Goal: Task Accomplishment & Management: Use online tool/utility

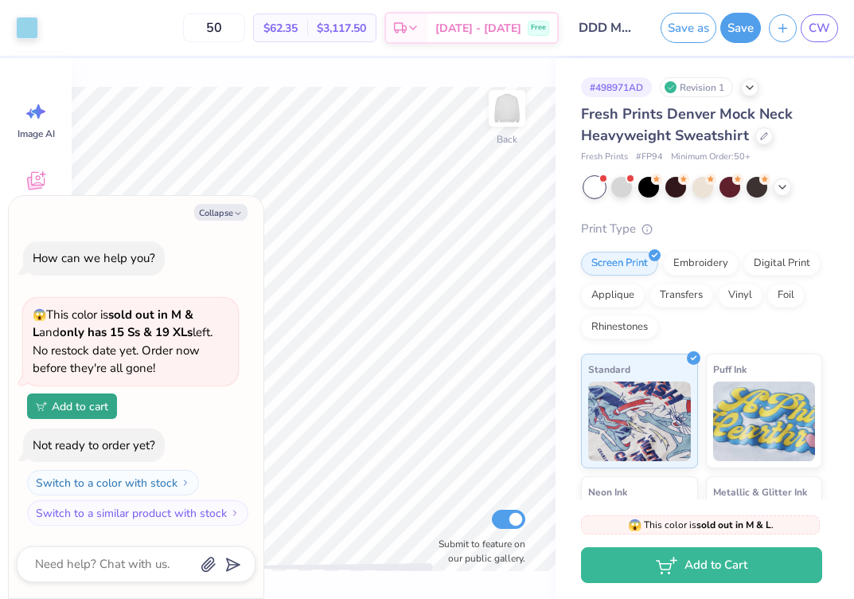
click at [224, 199] on div "Collapse How can we help you? 😱 This color is sold out in M & L and only has 15…" at bounding box center [136, 397] width 255 height 402
click at [224, 205] on button "Collapse" at bounding box center [220, 212] width 53 height 17
type textarea "x"
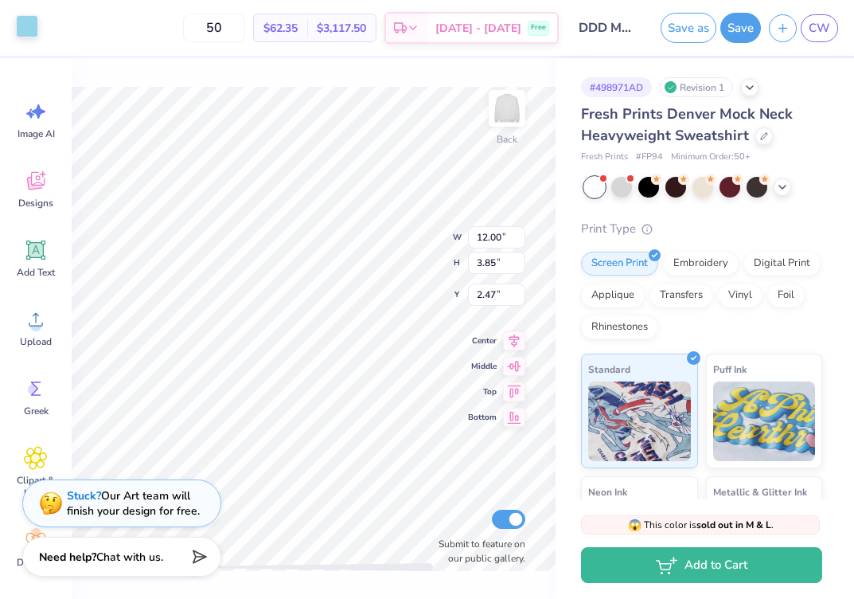
click at [30, 35] on div at bounding box center [27, 26] width 22 height 22
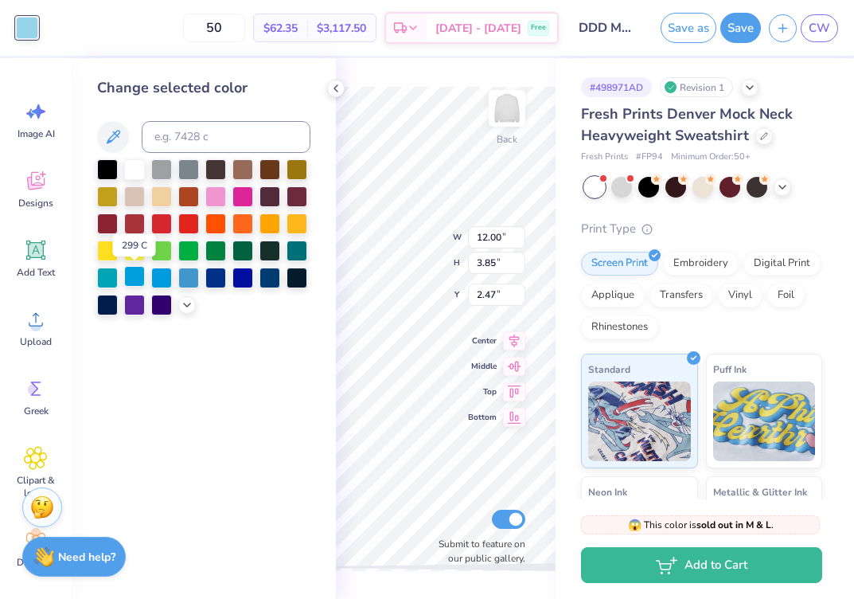
click at [141, 283] on div at bounding box center [134, 276] width 21 height 21
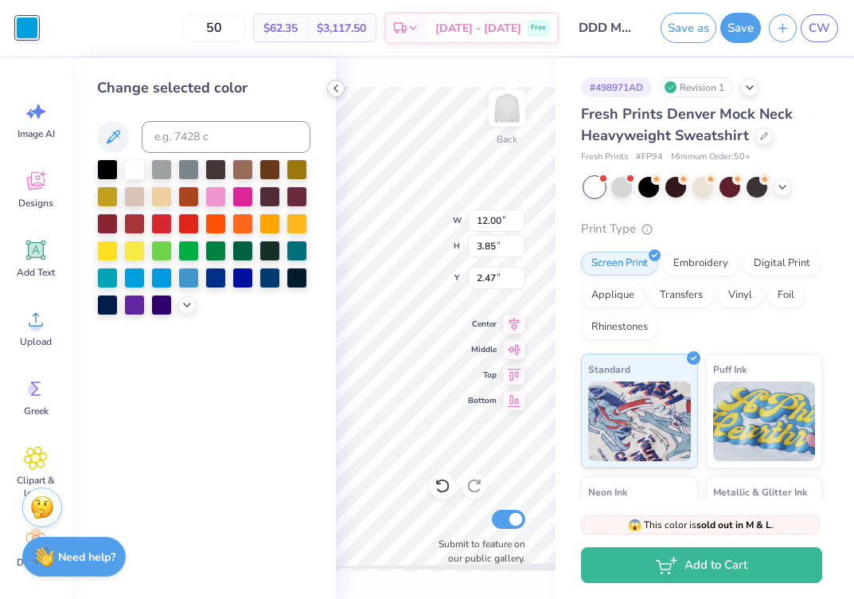
click at [332, 85] on icon at bounding box center [336, 88] width 13 height 13
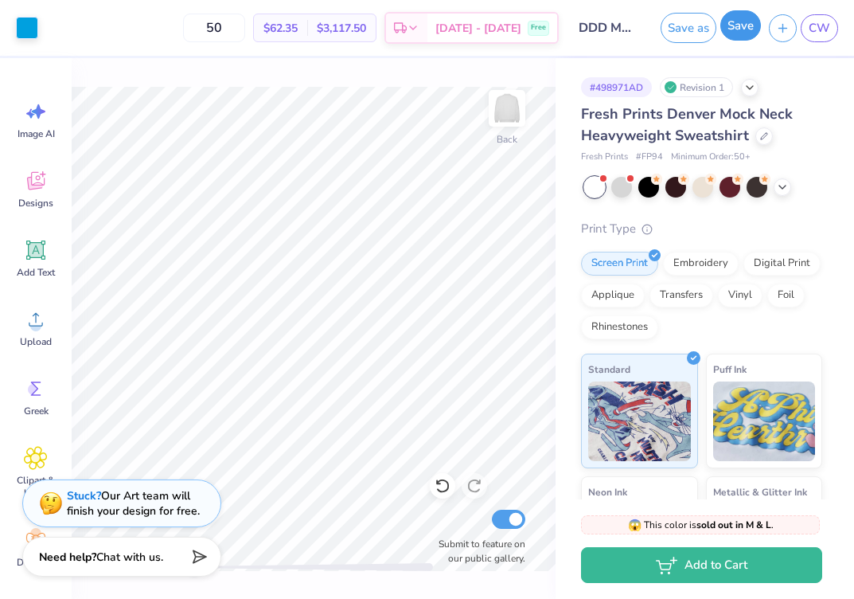
click at [726, 35] on button "Save" at bounding box center [740, 25] width 41 height 30
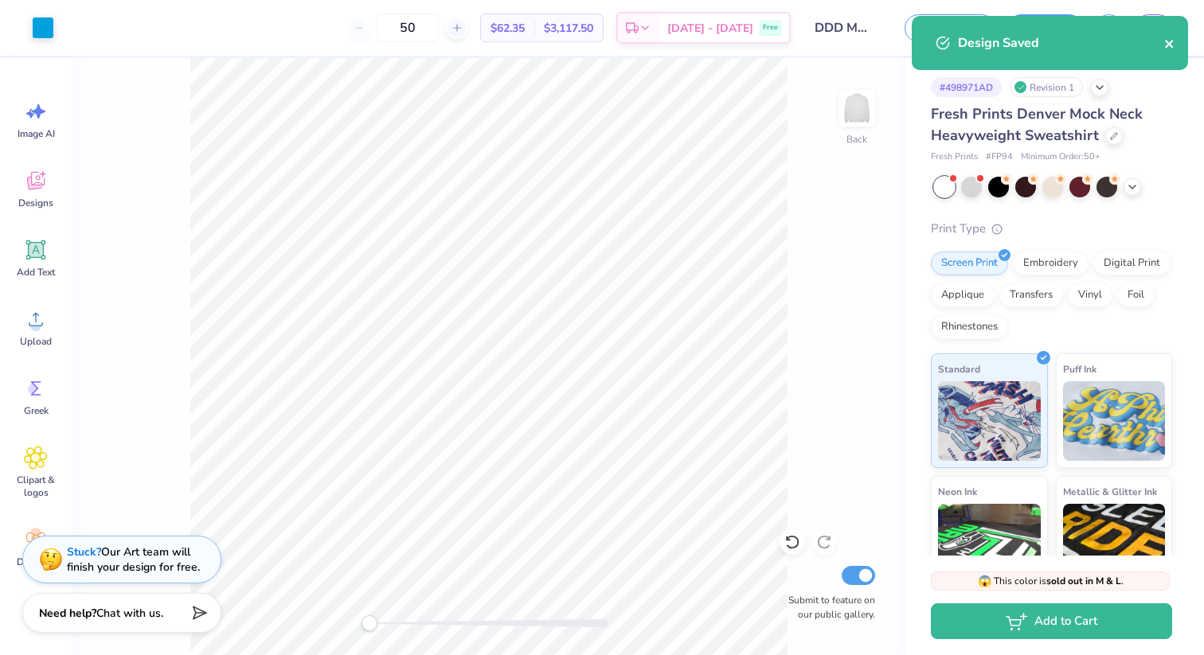
click at [853, 45] on icon "close" at bounding box center [1169, 43] width 11 height 13
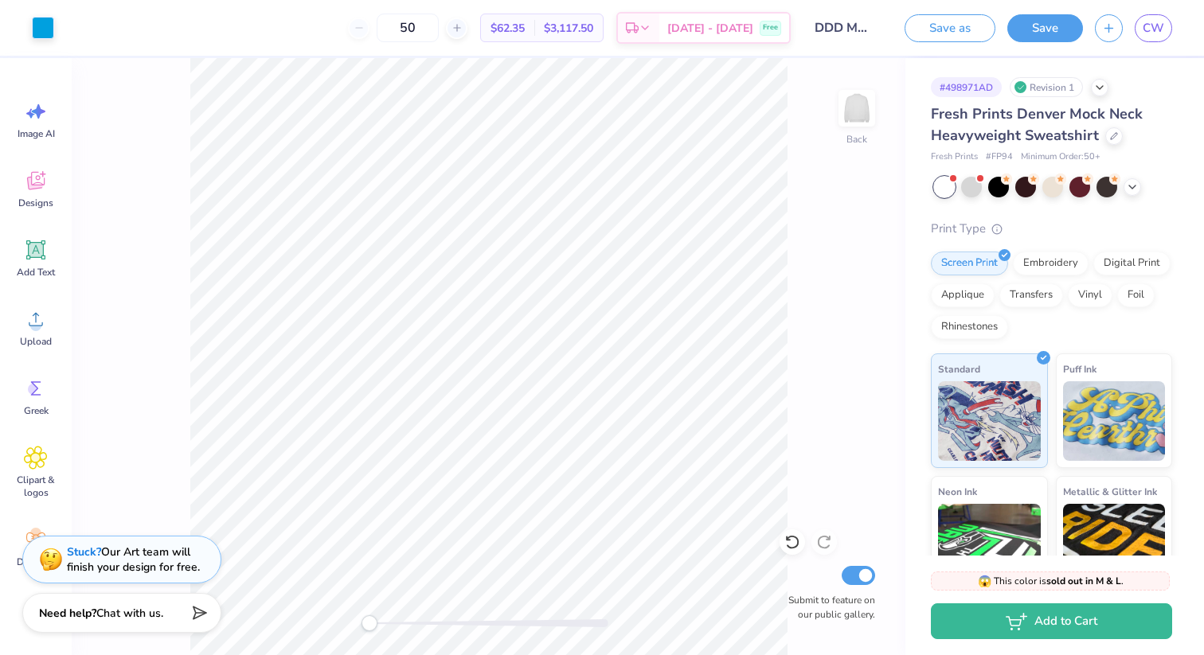
click at [853, 21] on div "Design Saved" at bounding box center [1049, 49] width 283 height 72
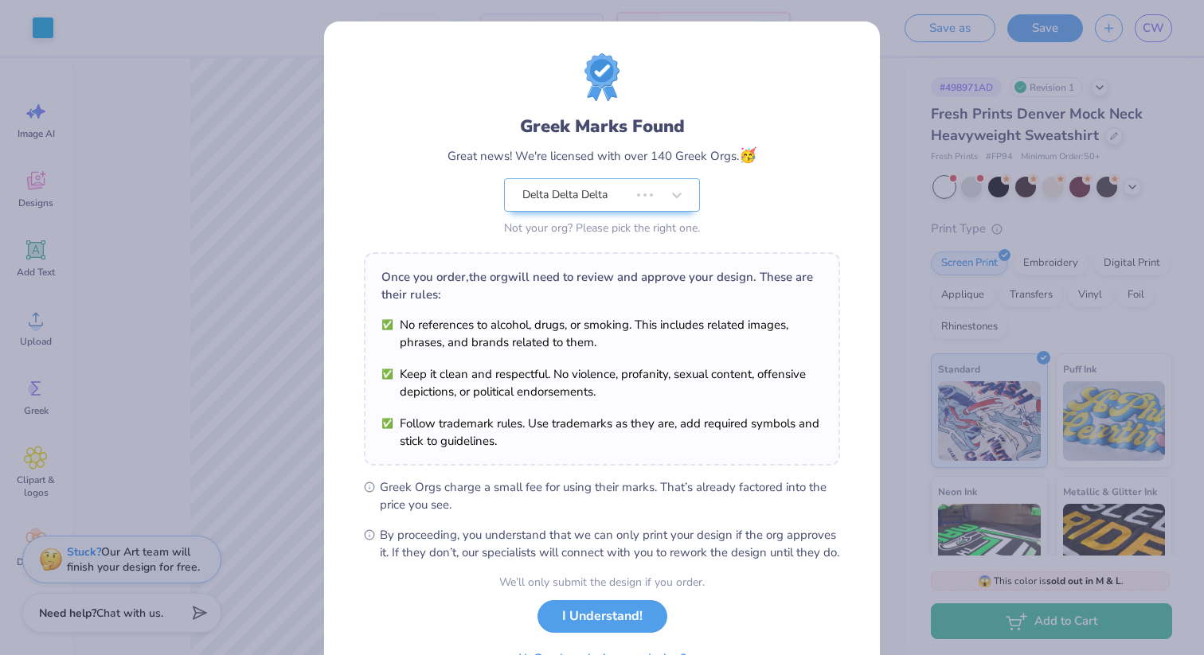
click at [853, 22] on div "Greek Marks Found Great news! We're licensed with over 140 Greek Orgs. 🥳 Delta …" at bounding box center [602, 327] width 1204 height 655
click at [604, 598] on button "I Understand!" at bounding box center [602, 612] width 130 height 33
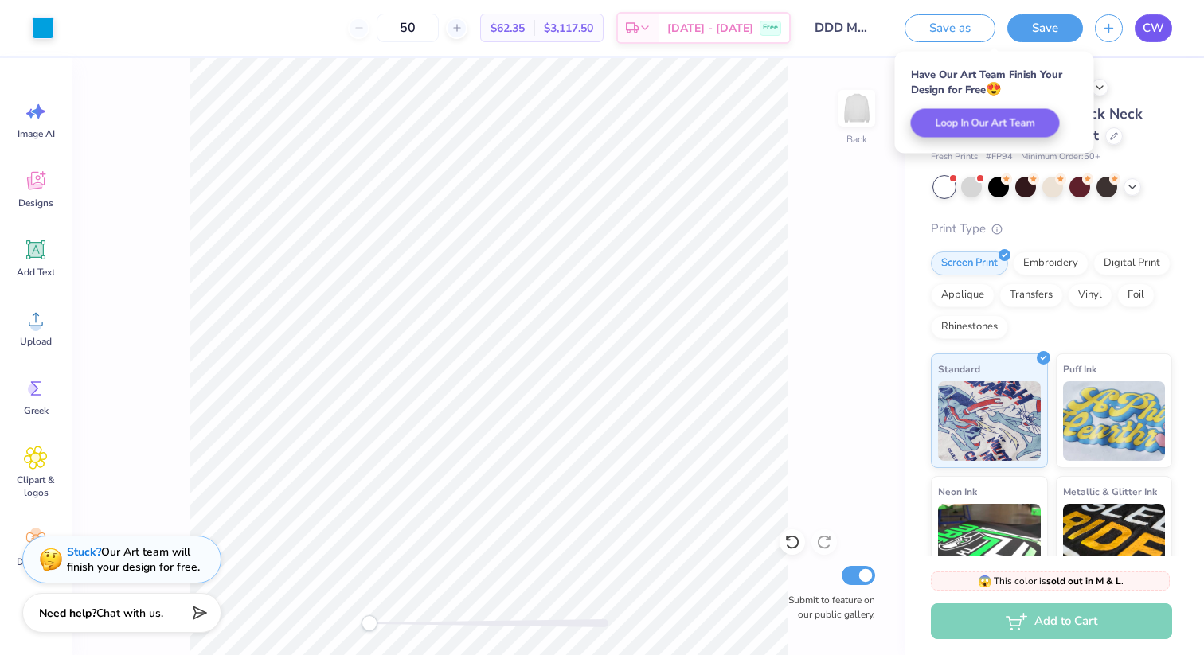
click at [853, 29] on span "CW" at bounding box center [1152, 28] width 21 height 18
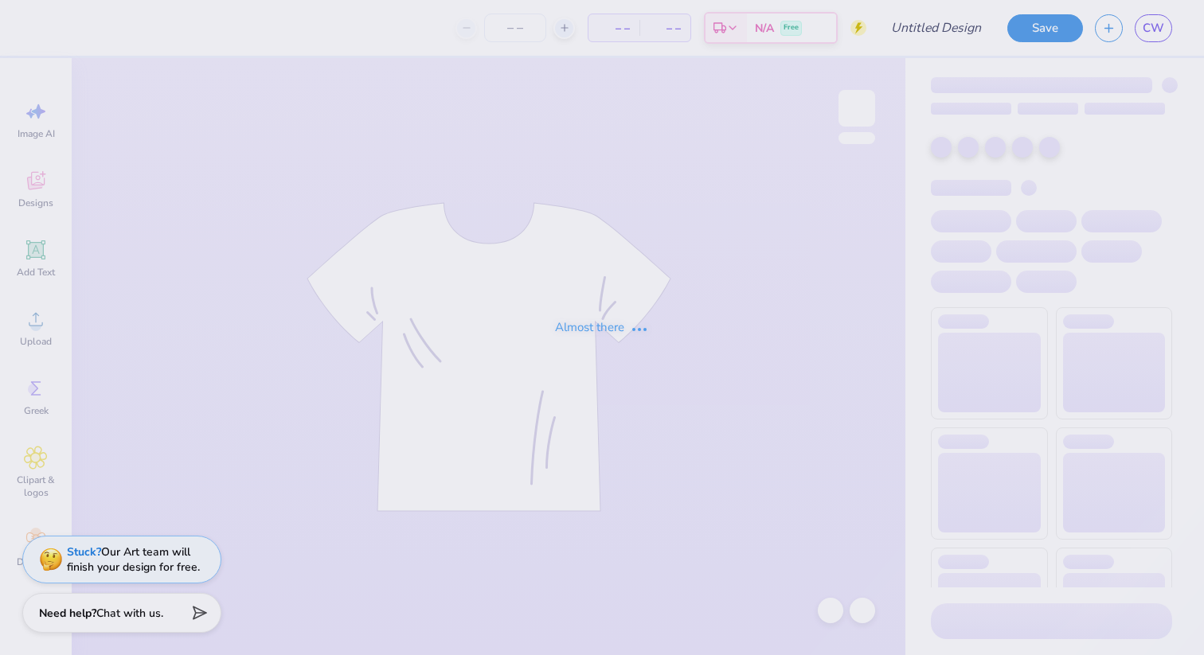
type input "DDD Monthly Merch"
type input "50"
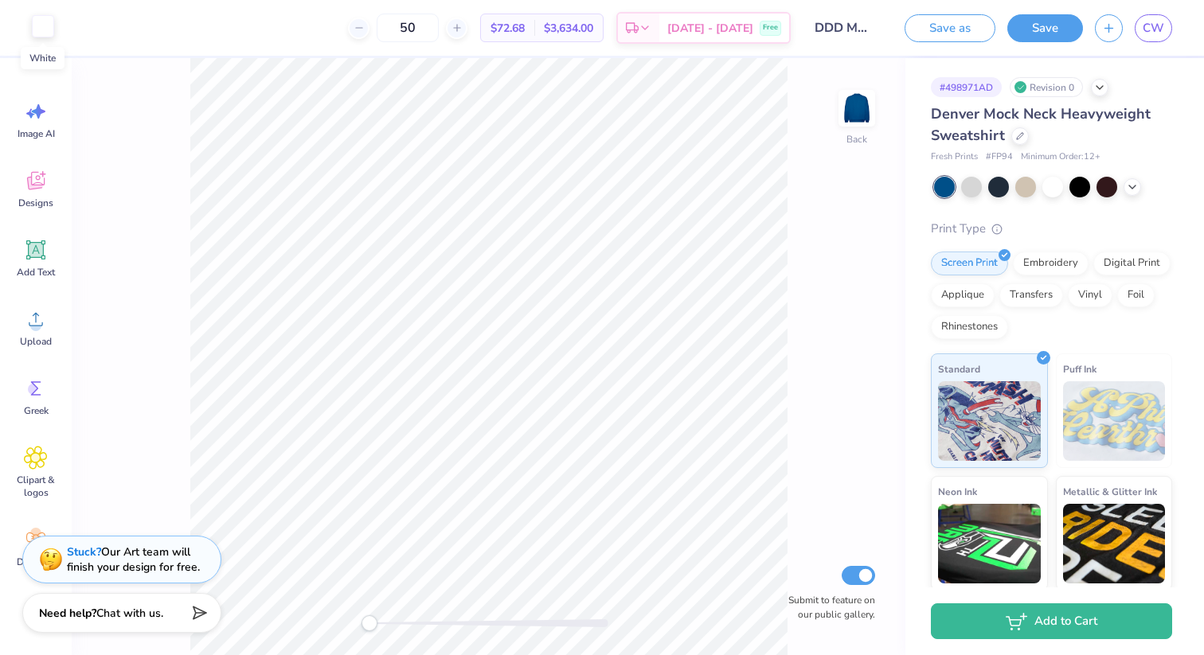
click at [35, 25] on div at bounding box center [43, 26] width 22 height 22
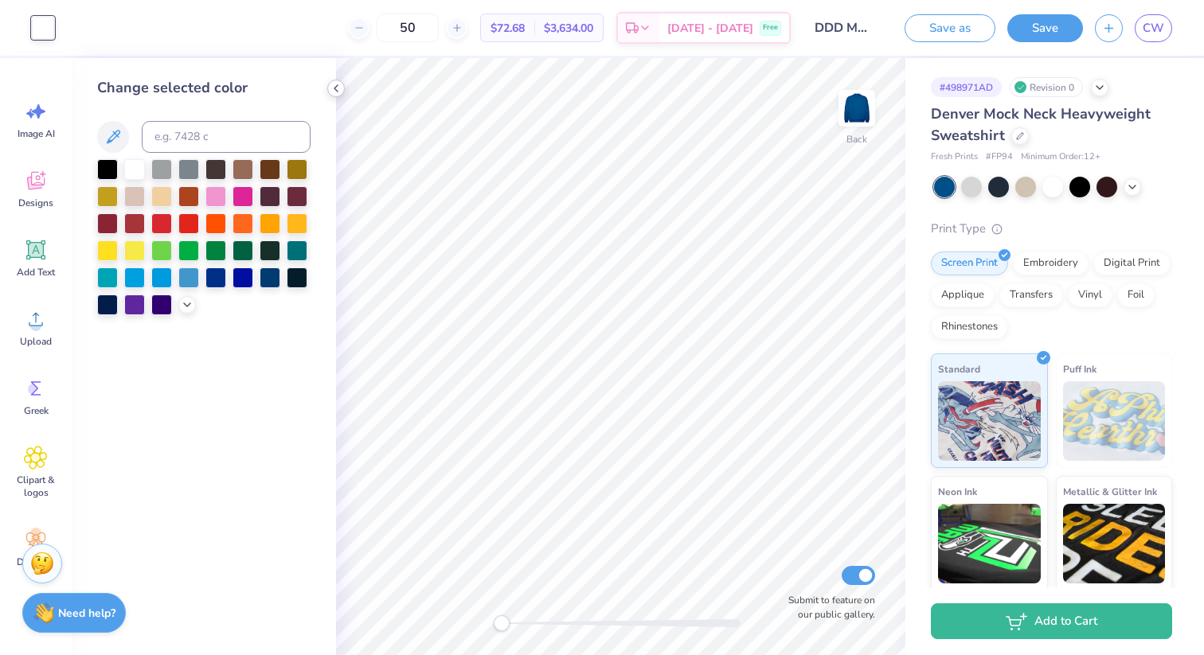
click at [340, 92] on icon at bounding box center [336, 88] width 13 height 13
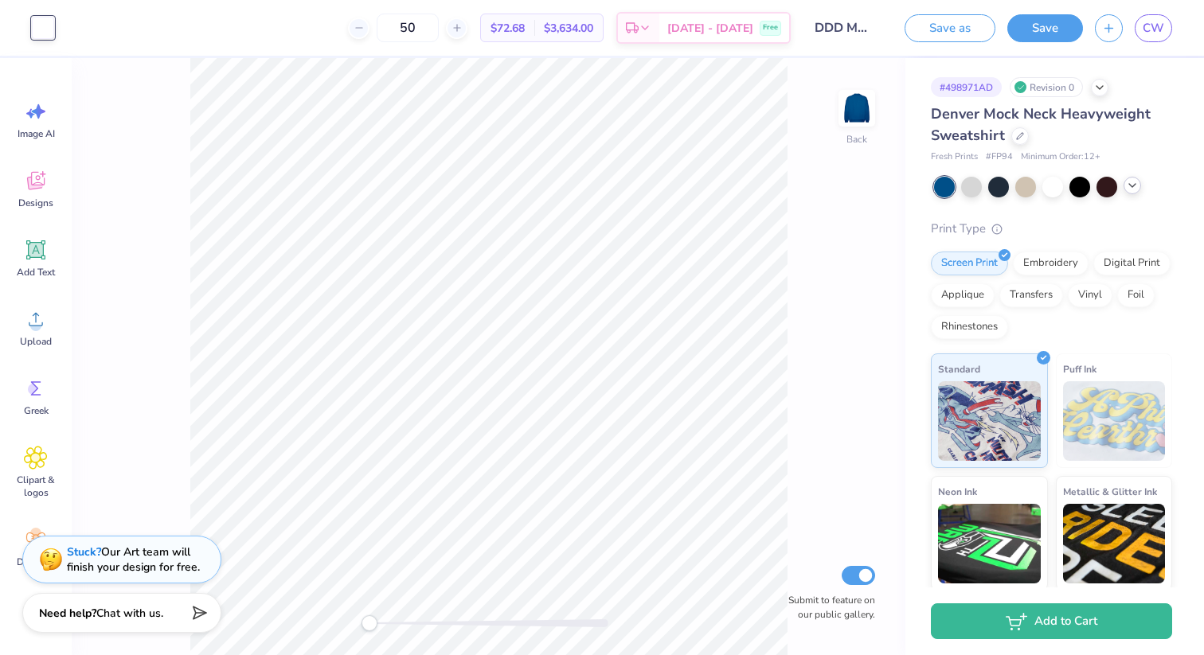
click at [1137, 193] on div at bounding box center [1053, 187] width 238 height 21
click at [1134, 192] on div at bounding box center [1132, 186] width 18 height 18
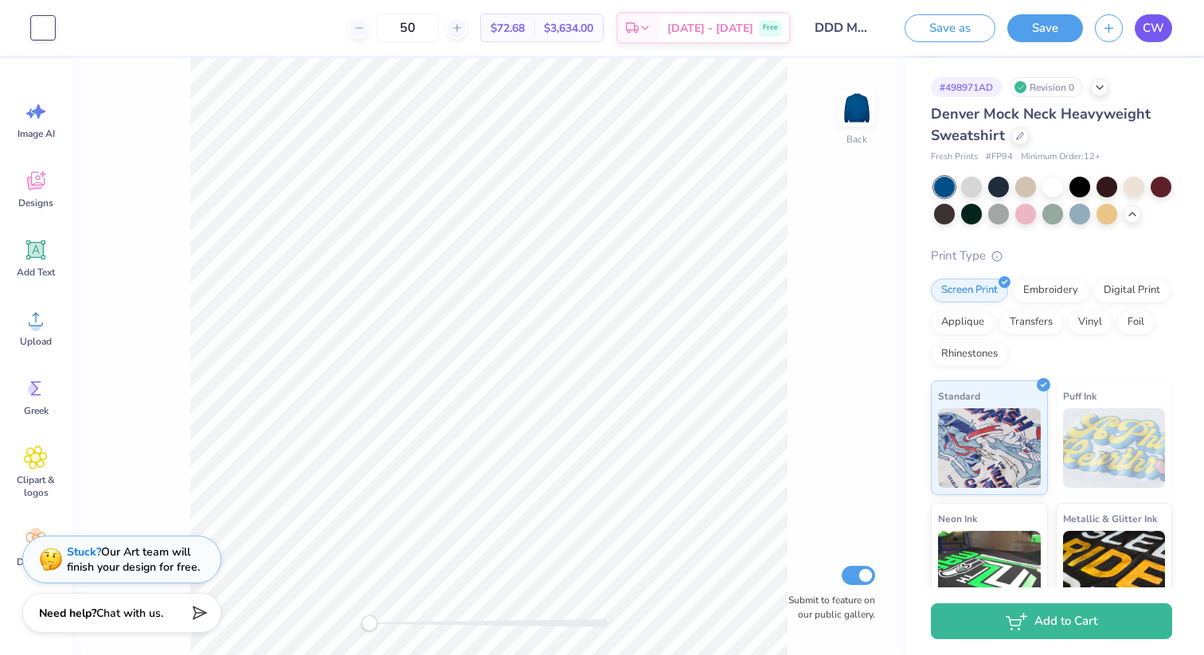
click at [1145, 29] on span "CW" at bounding box center [1152, 28] width 21 height 18
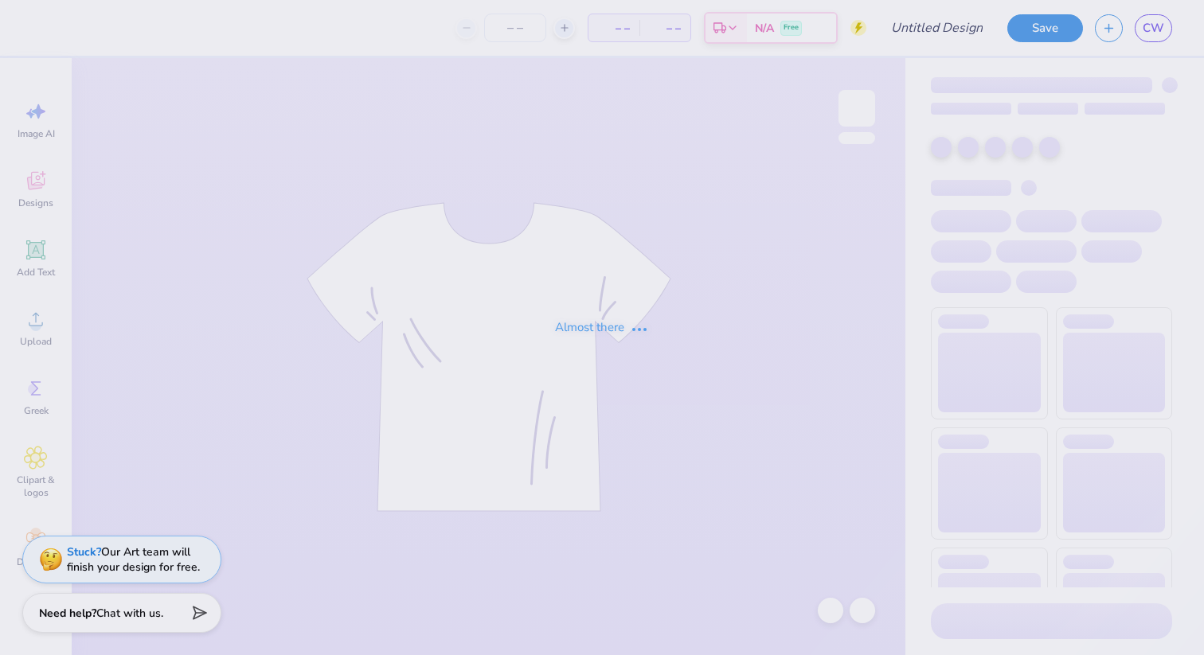
type input "DDD Monthly Merch"
type input "50"
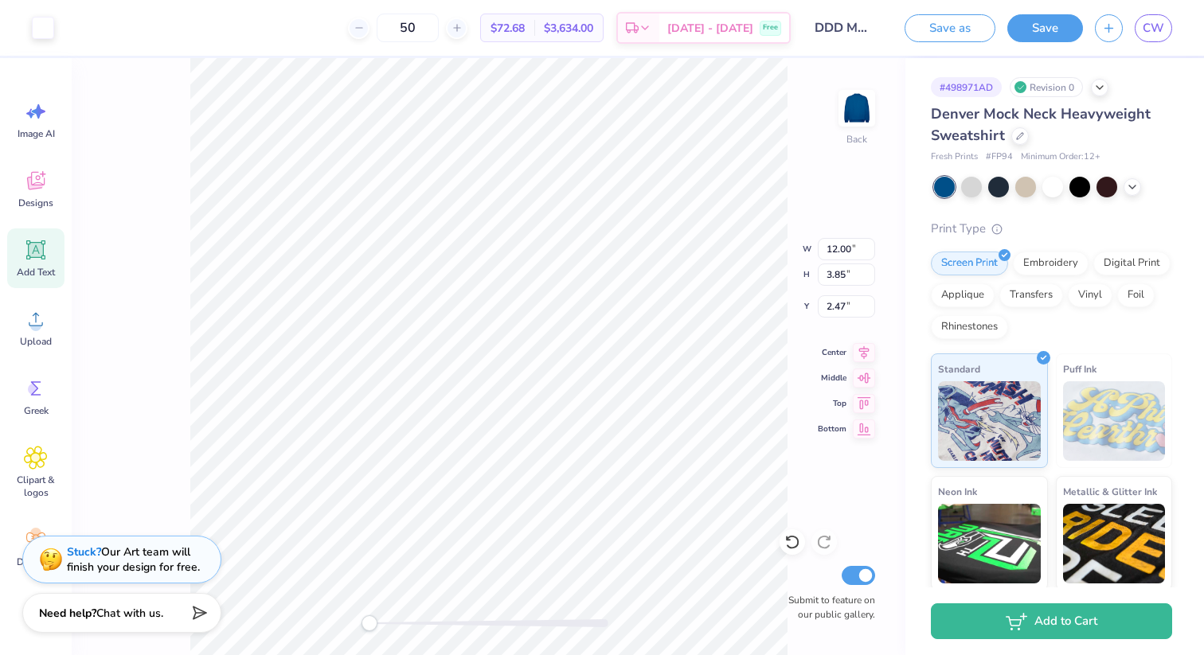
click at [42, 262] on div "Add Text" at bounding box center [35, 258] width 57 height 60
type input "5.84"
type input "1.69"
type input "9.15"
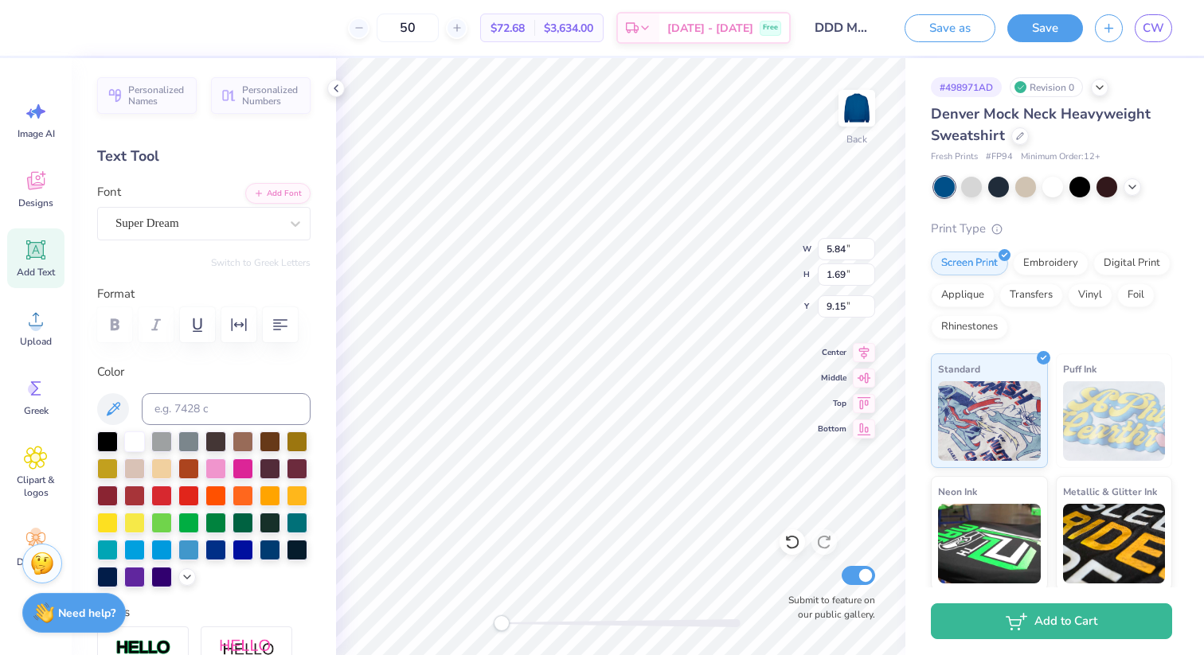
type textarea "TET"
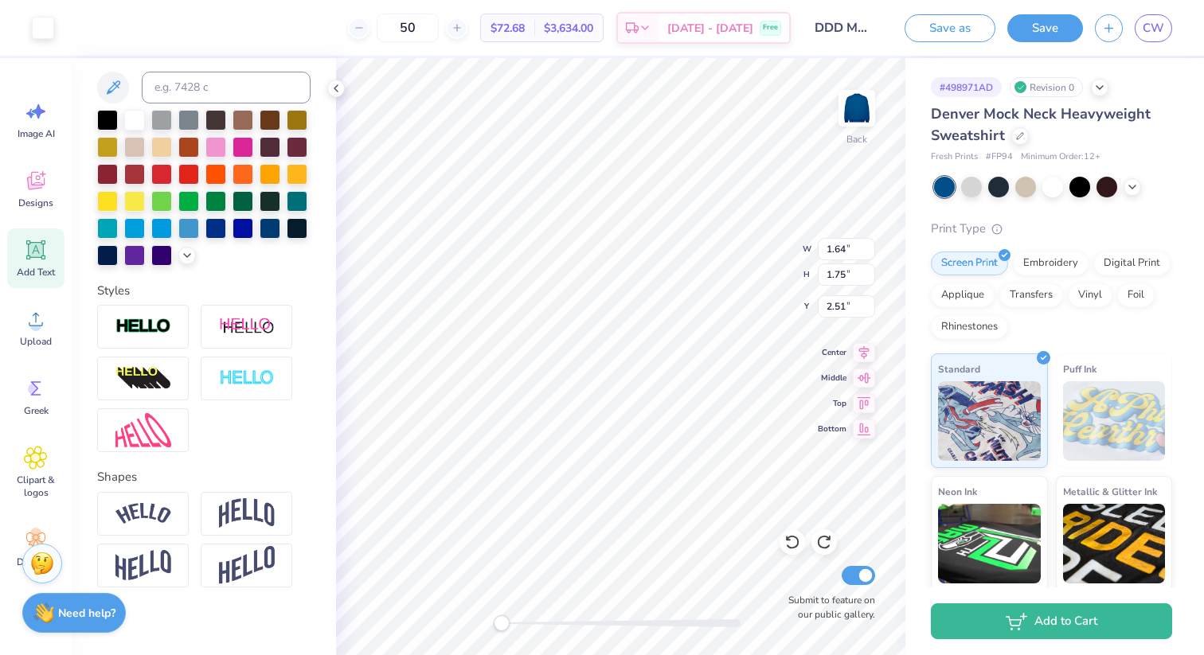
scroll to position [318, 0]
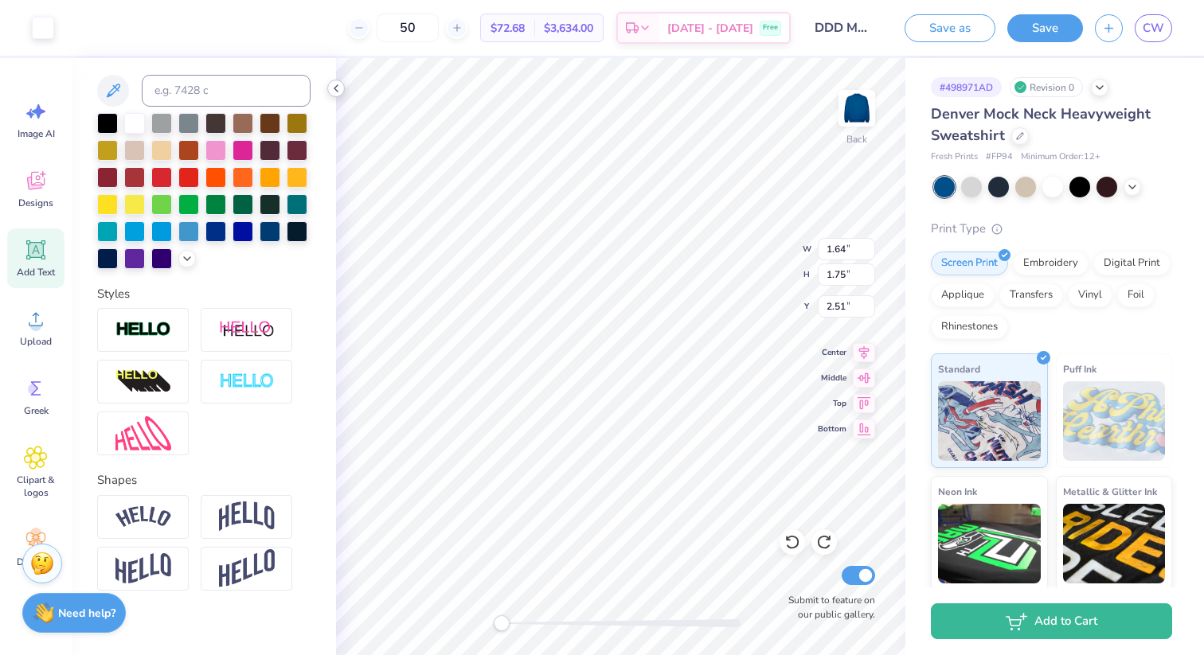
click at [338, 88] on icon at bounding box center [336, 88] width 13 height 13
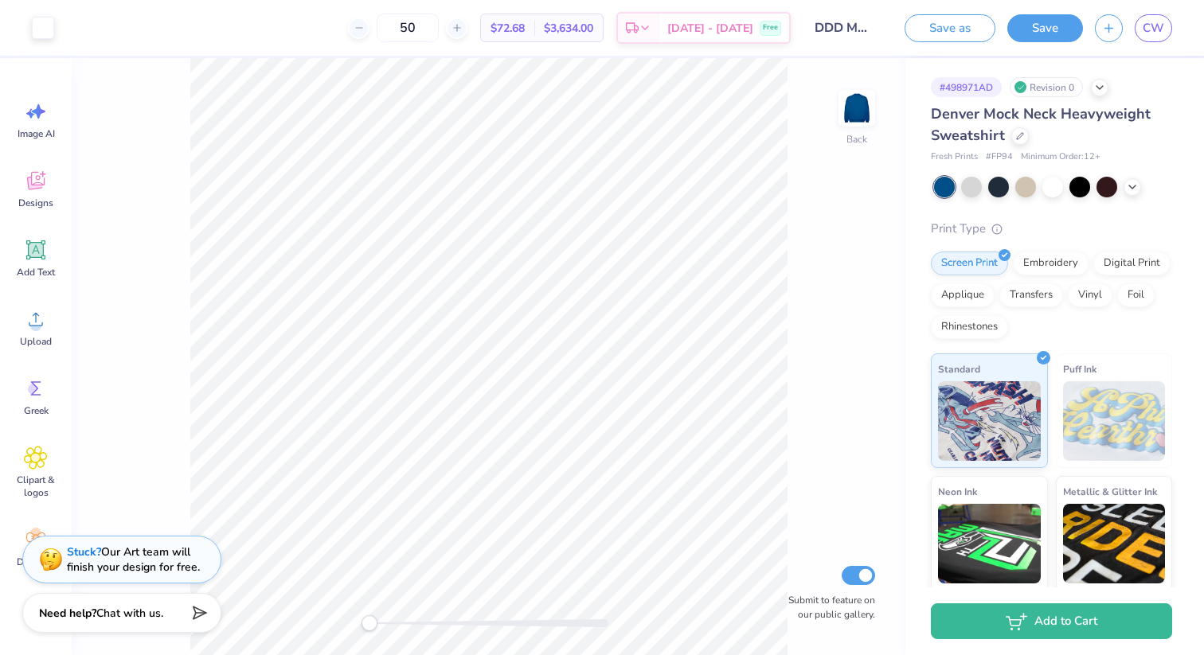
click at [1172, 22] on div "Save as Save CW" at bounding box center [1047, 28] width 311 height 56
click at [1157, 22] on span "CW" at bounding box center [1152, 28] width 21 height 18
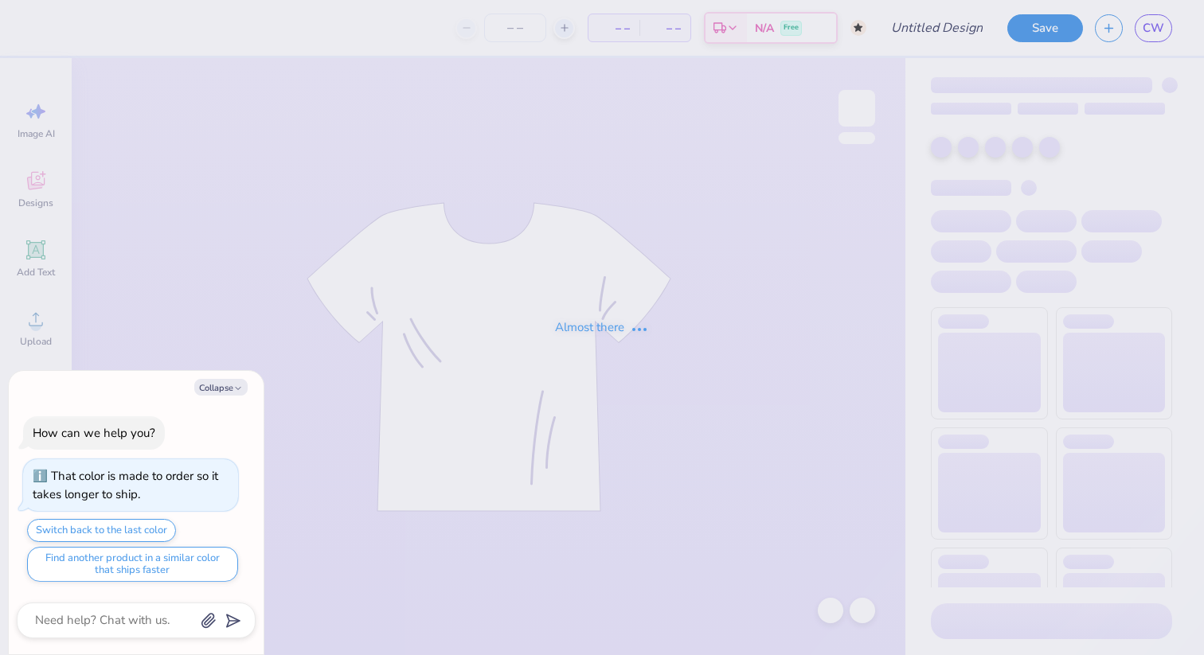
type textarea "x"
type input "DDD Monthly Merch"
type textarea "x"
type input "50"
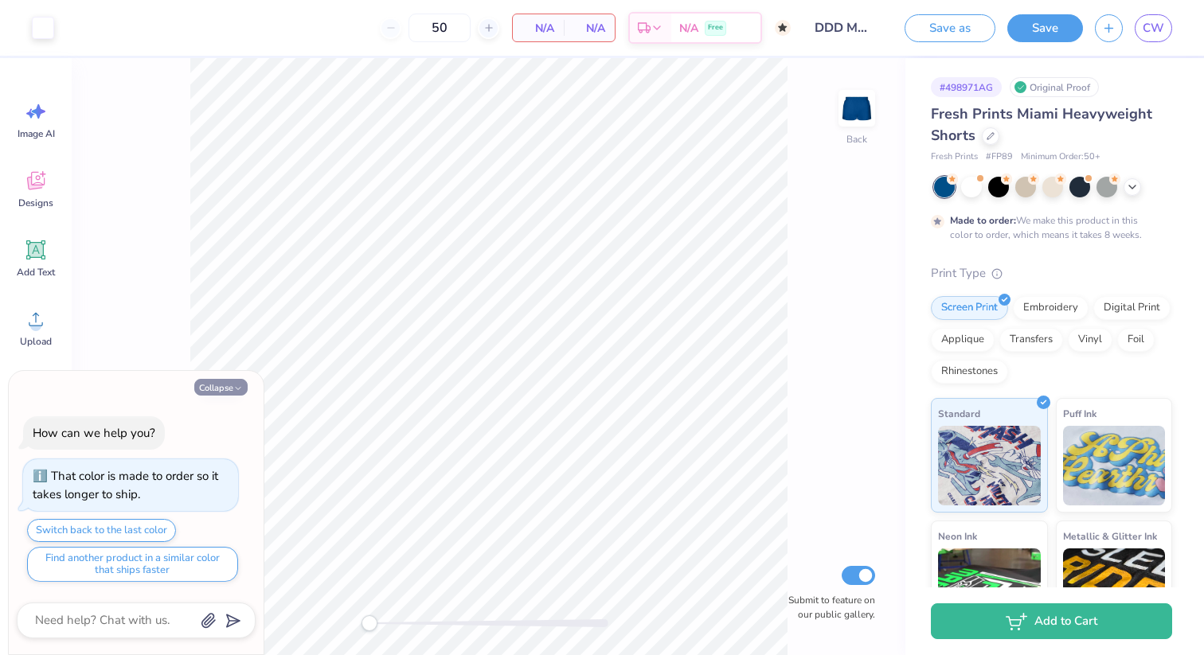
click at [234, 385] on icon "button" at bounding box center [238, 389] width 10 height 10
type textarea "x"
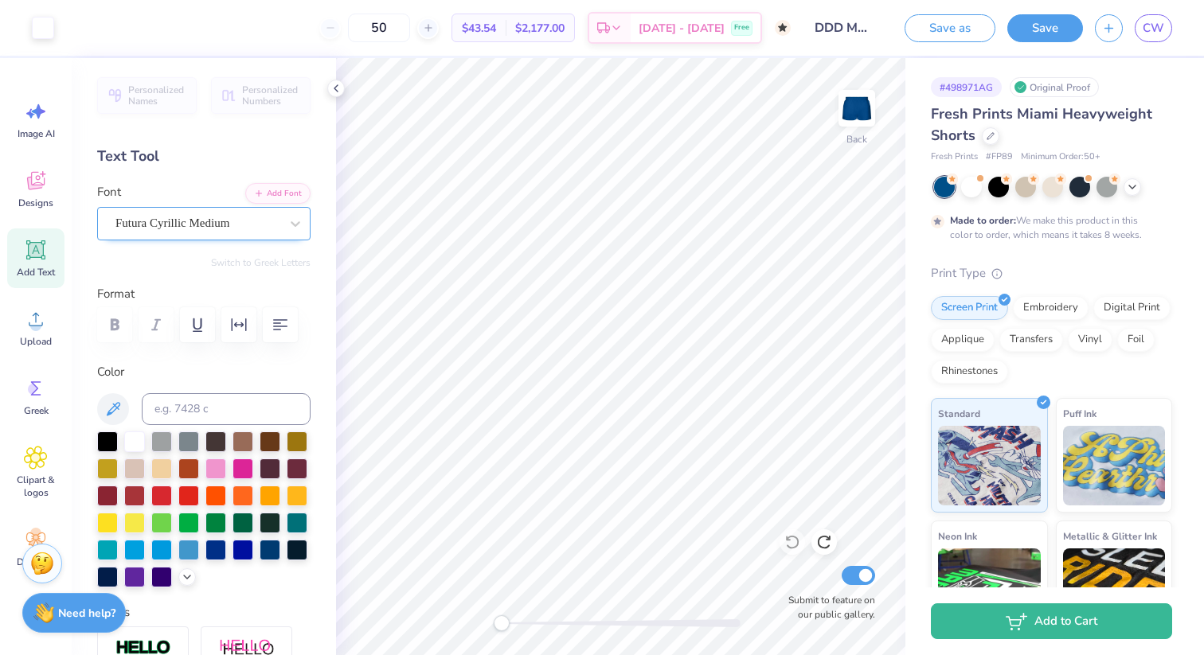
click at [271, 220] on div "Futura Cyrillic Medium" at bounding box center [197, 223] width 167 height 25
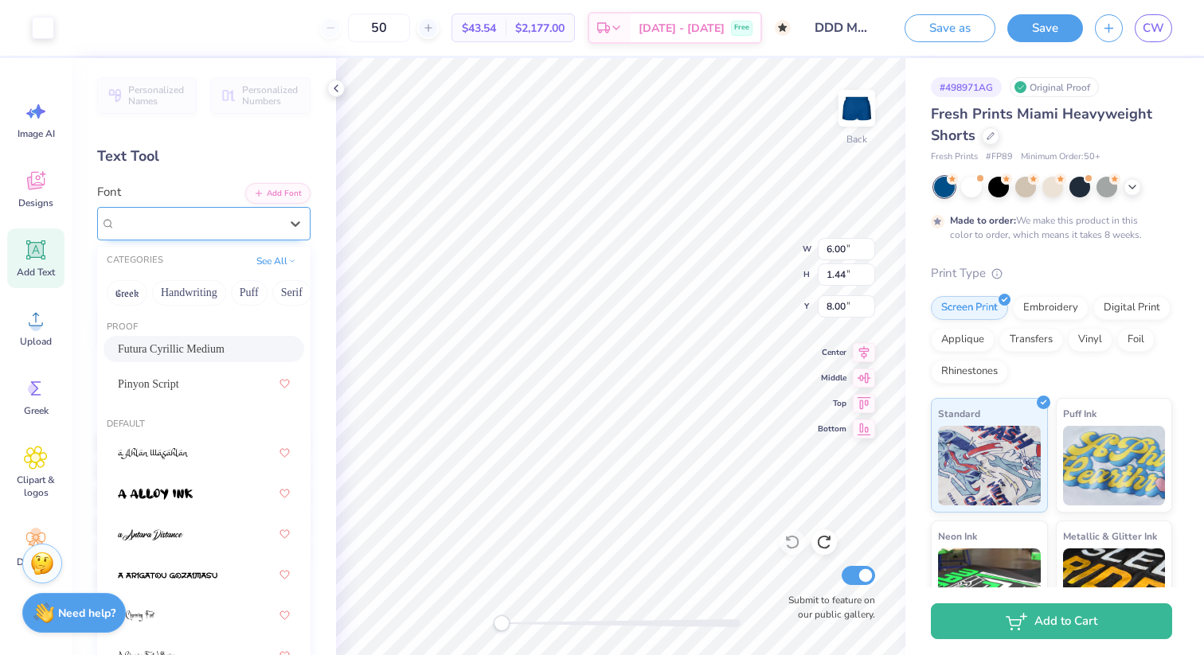
click at [222, 226] on div "Futura Cyrillic Medium" at bounding box center [197, 223] width 167 height 25
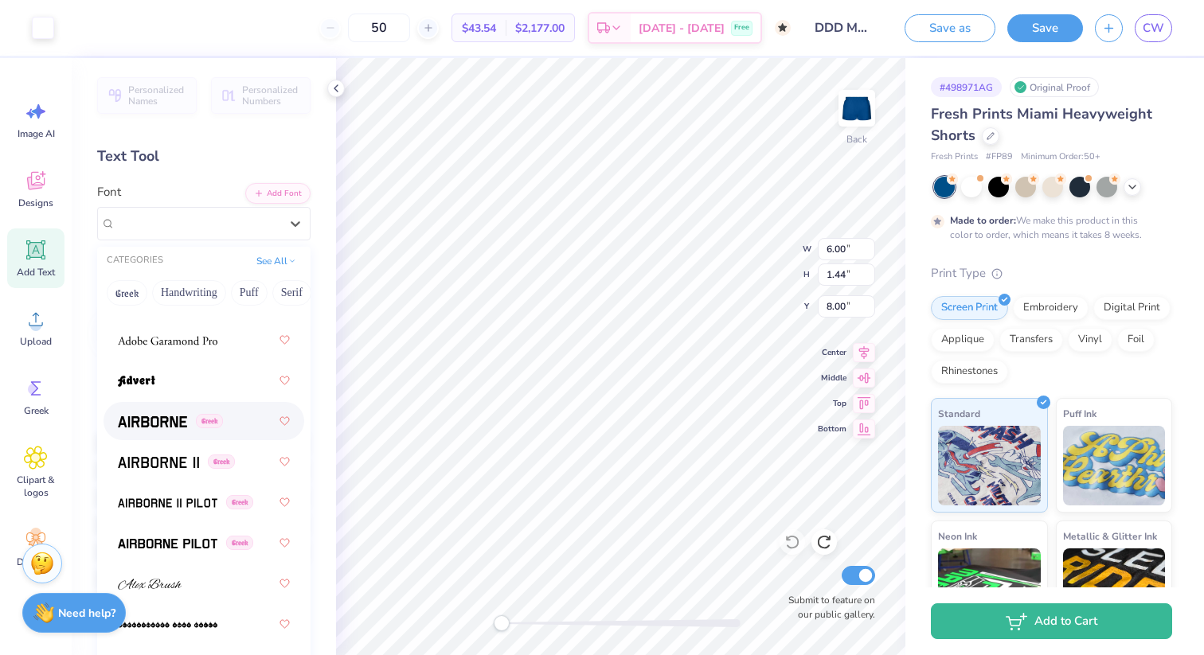
scroll to position [388, 0]
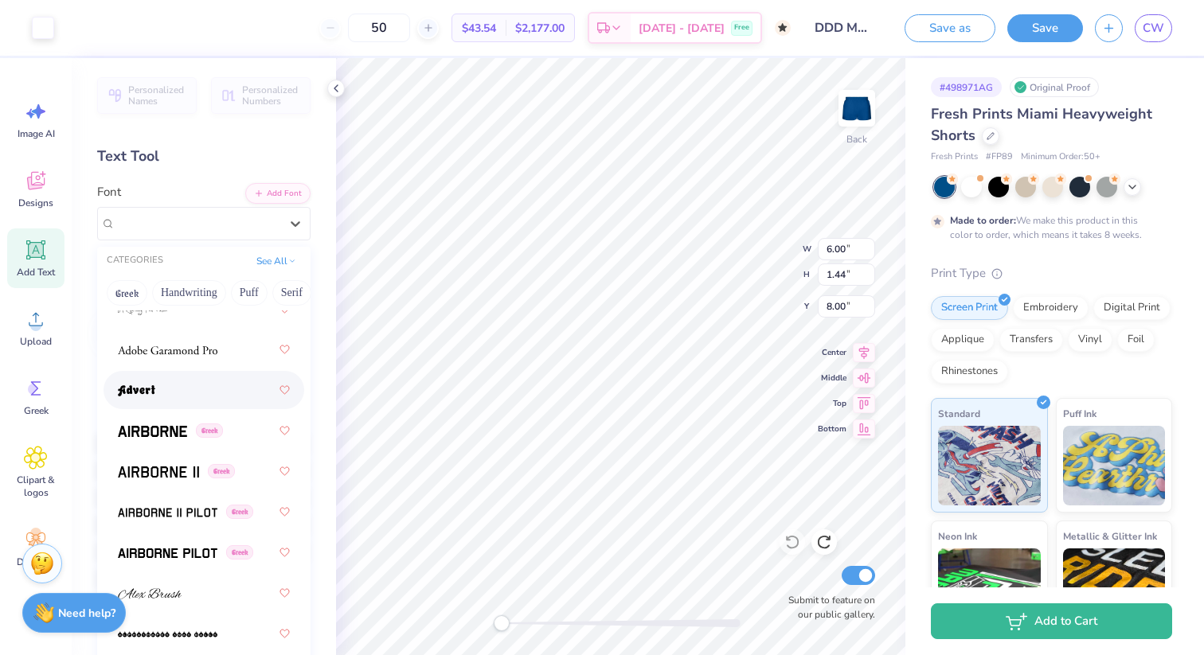
click at [222, 392] on div at bounding box center [204, 390] width 172 height 29
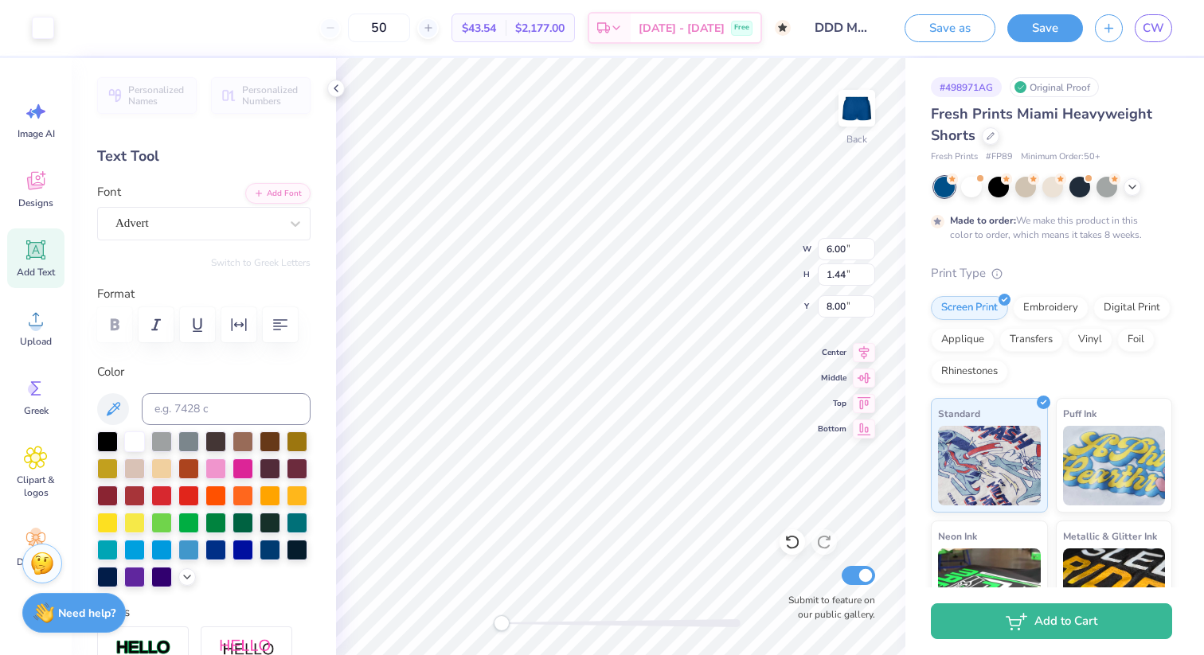
type input "0.68"
click at [989, 135] on icon at bounding box center [990, 135] width 8 height 8
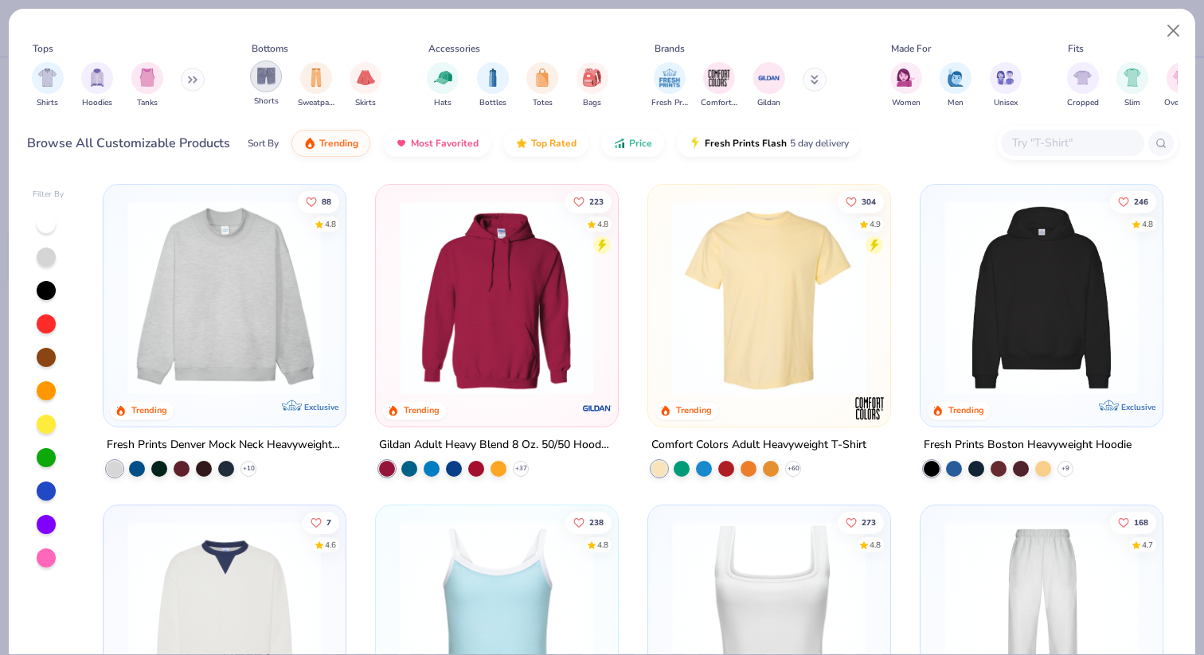
click at [261, 91] on div "filter for Shorts" at bounding box center [266, 76] width 32 height 32
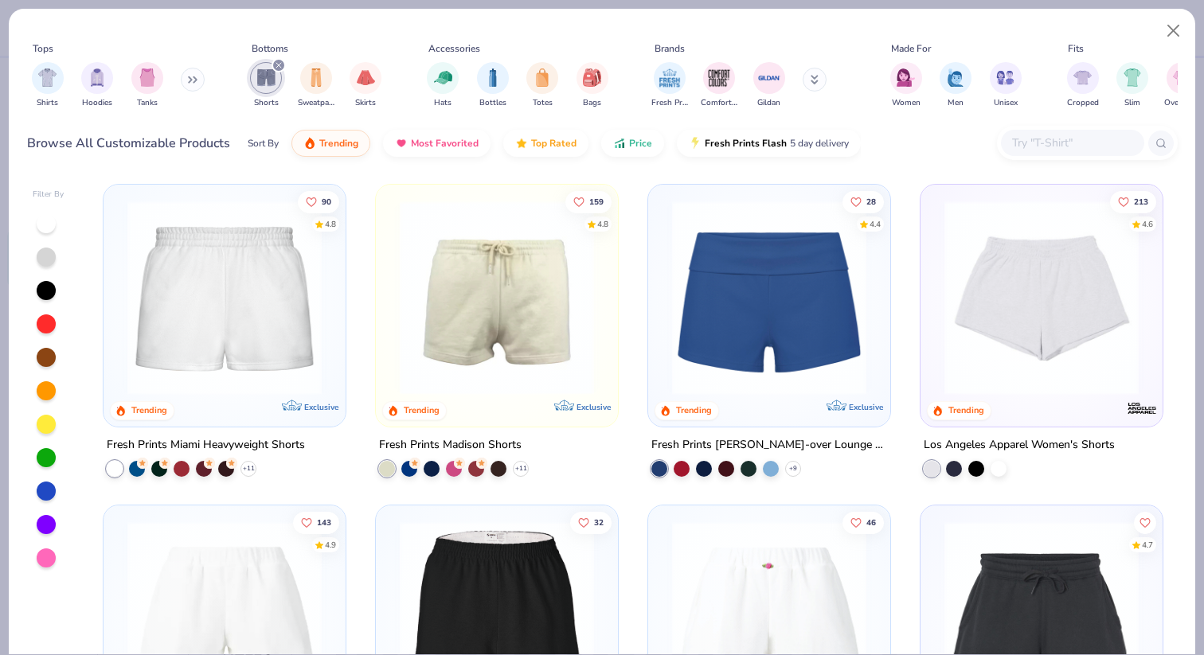
click at [438, 308] on img at bounding box center [497, 298] width 210 height 194
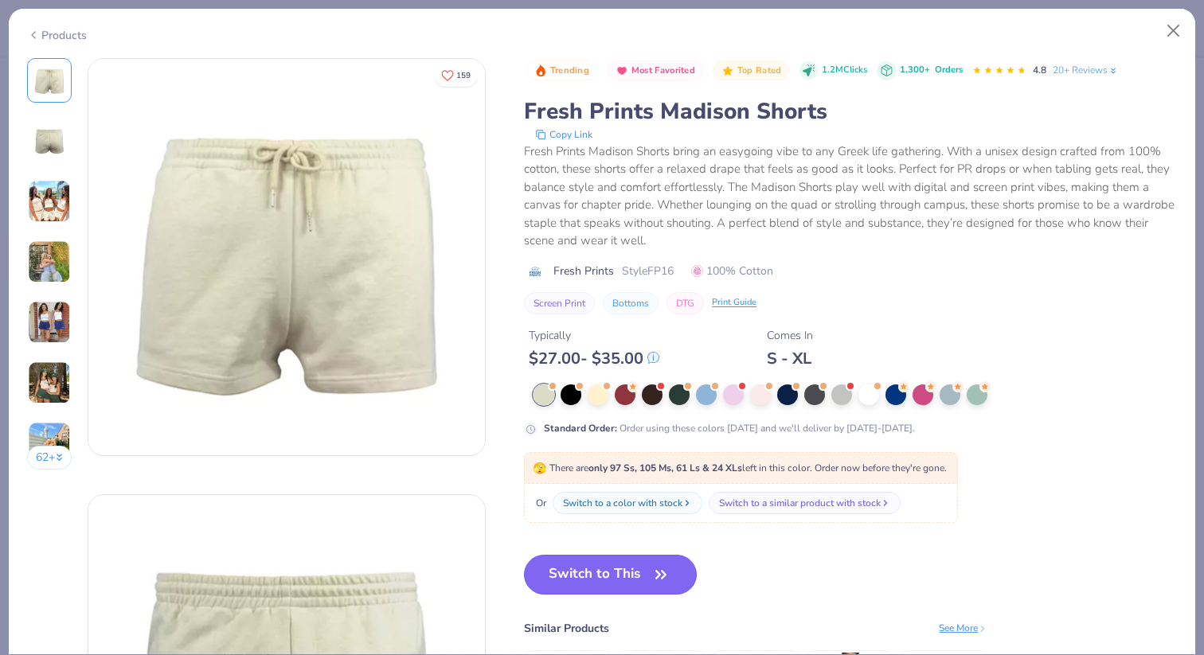
click at [591, 586] on button "Switch to This" at bounding box center [610, 575] width 173 height 40
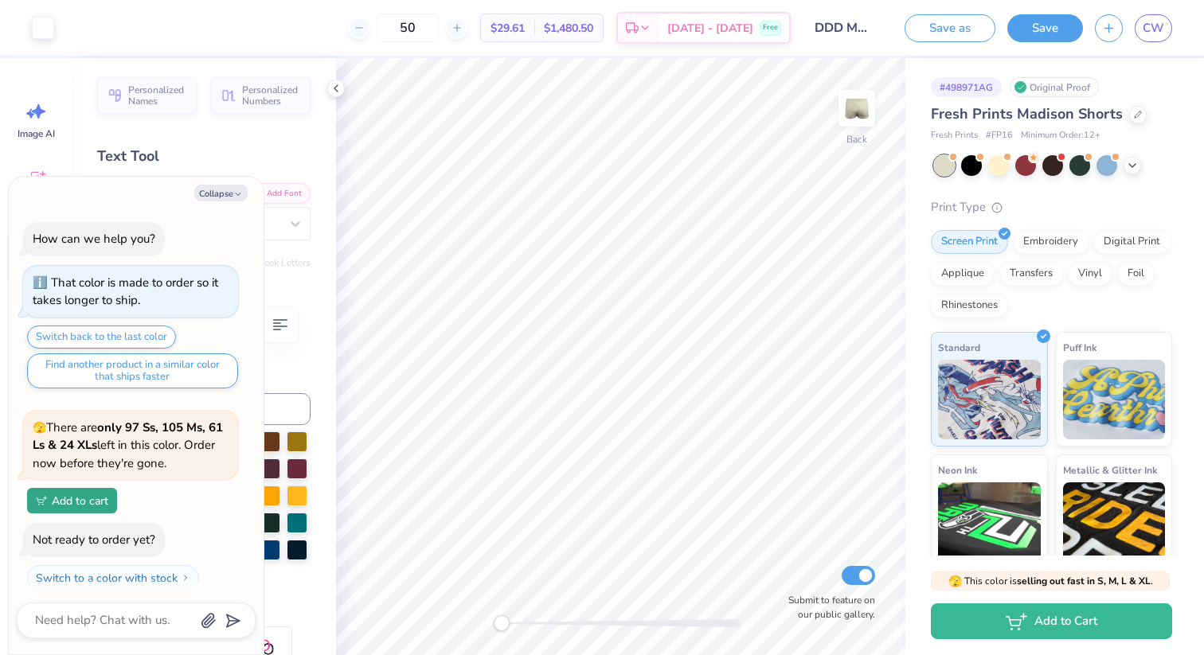
scroll to position [135, 0]
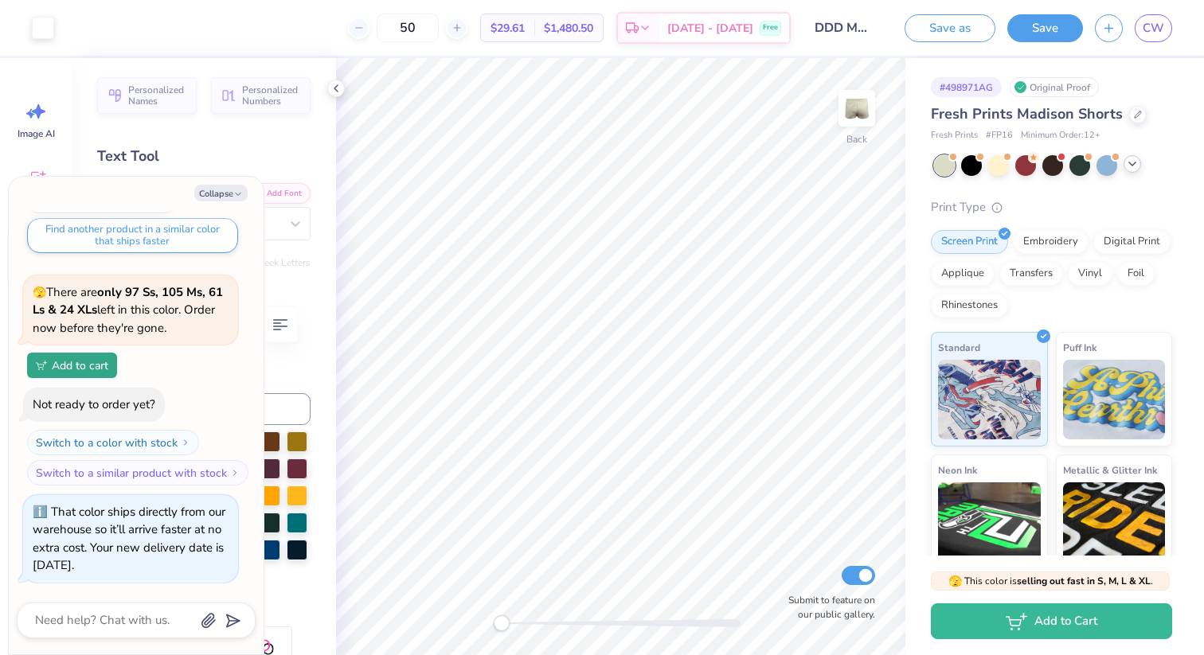
click at [1135, 159] on icon at bounding box center [1132, 164] width 13 height 13
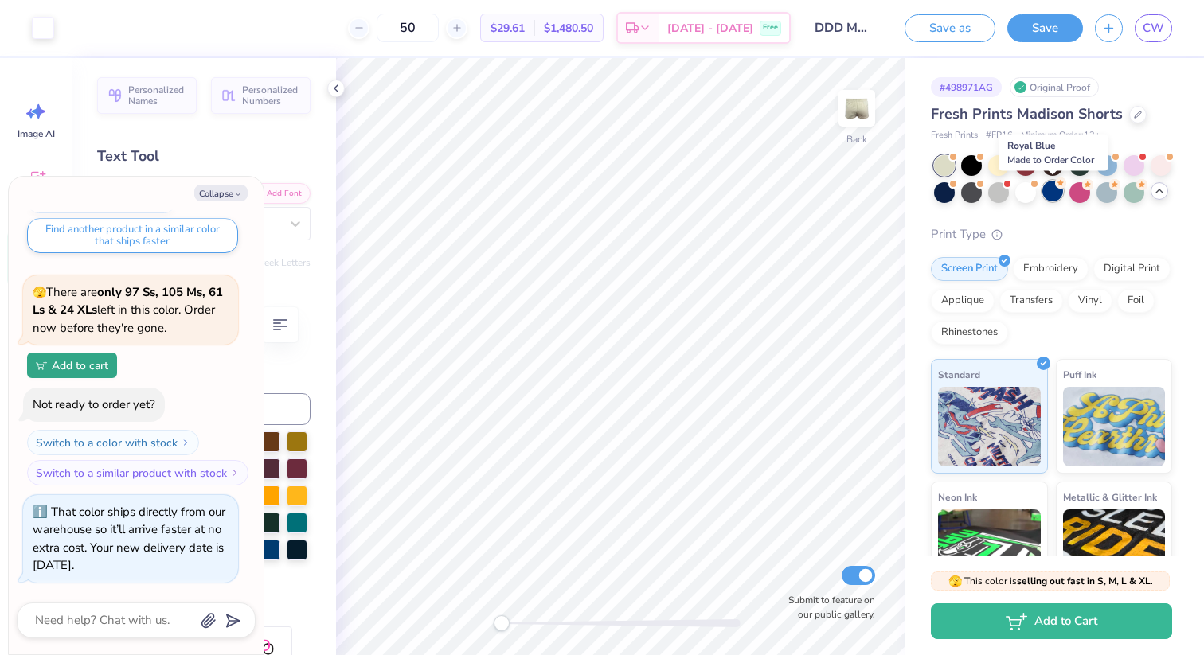
click at [1051, 193] on div at bounding box center [1052, 191] width 21 height 21
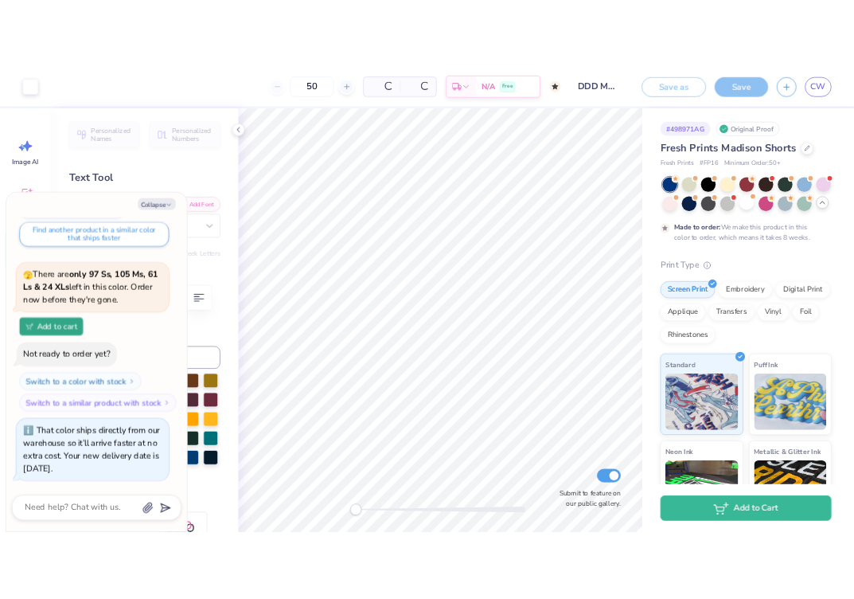
scroll to position [286, 0]
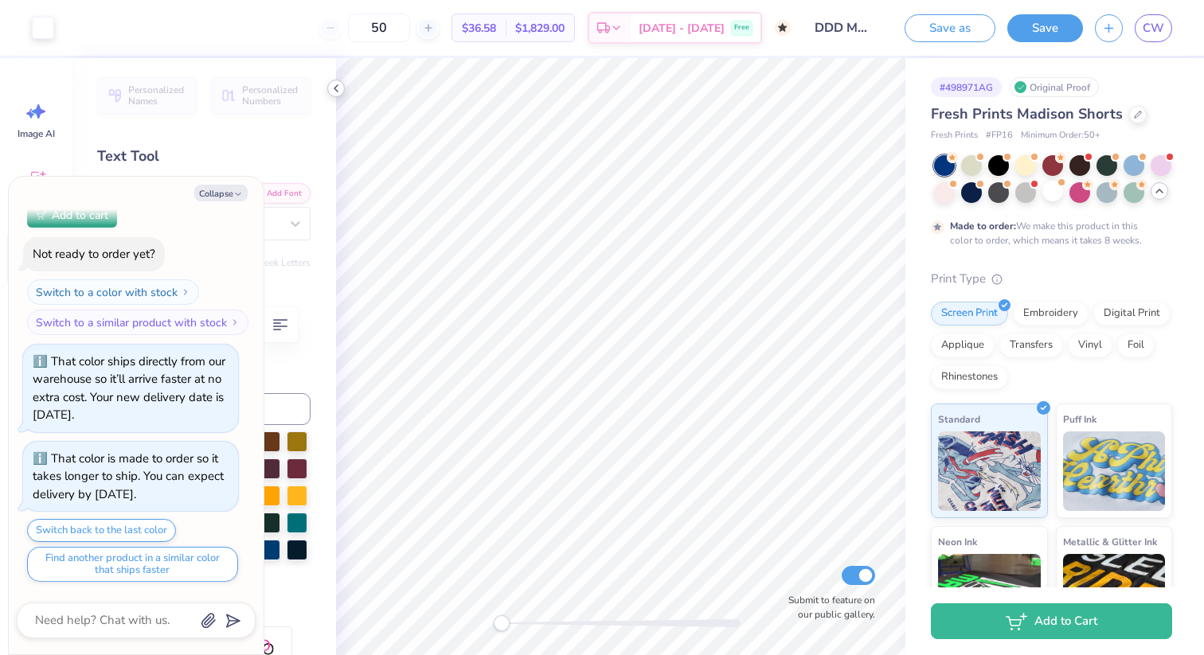
click at [339, 86] on icon at bounding box center [336, 88] width 13 height 13
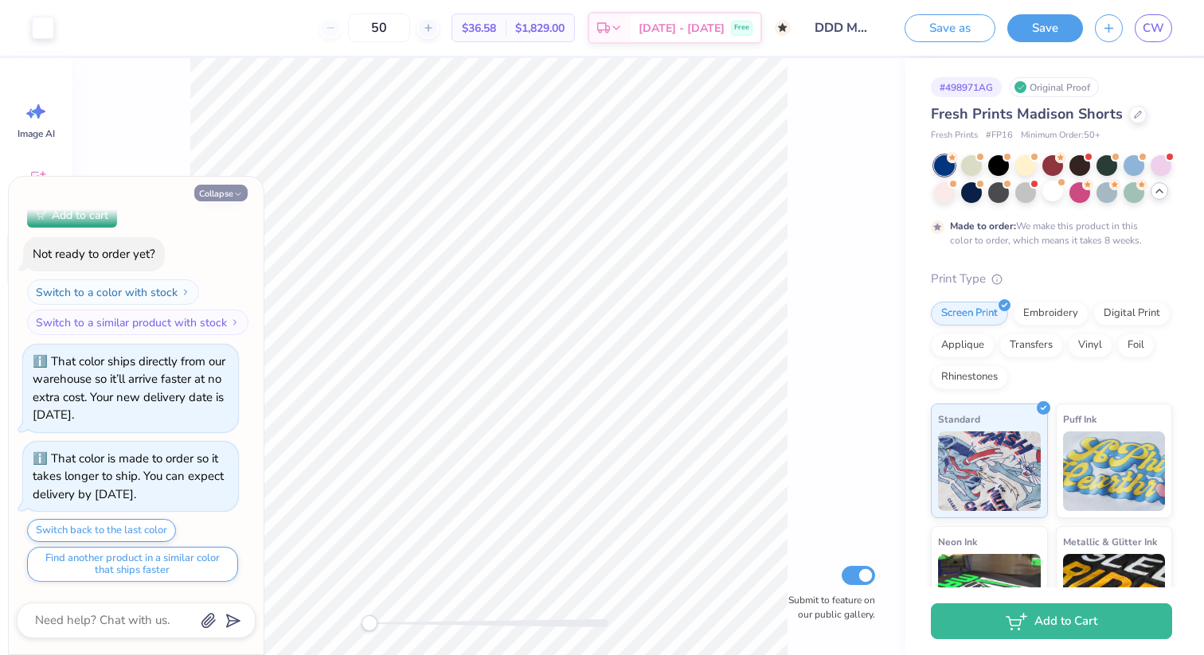
click at [238, 189] on icon "button" at bounding box center [238, 194] width 10 height 10
type textarea "x"
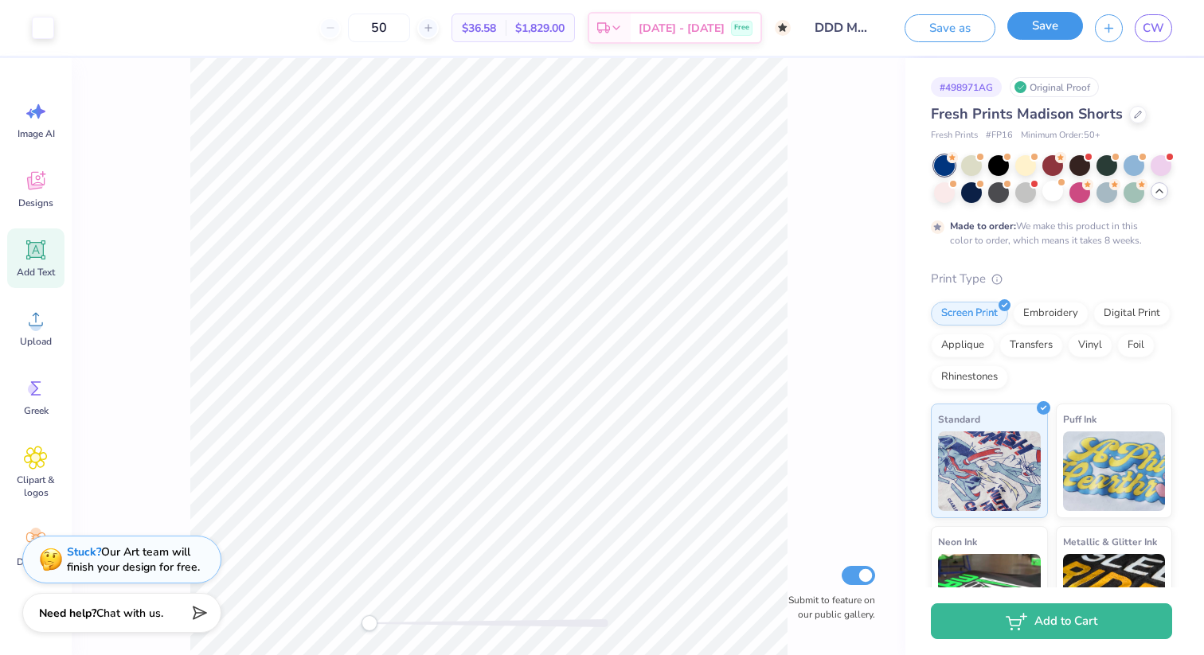
click at [1047, 32] on button "Save" at bounding box center [1045, 26] width 76 height 28
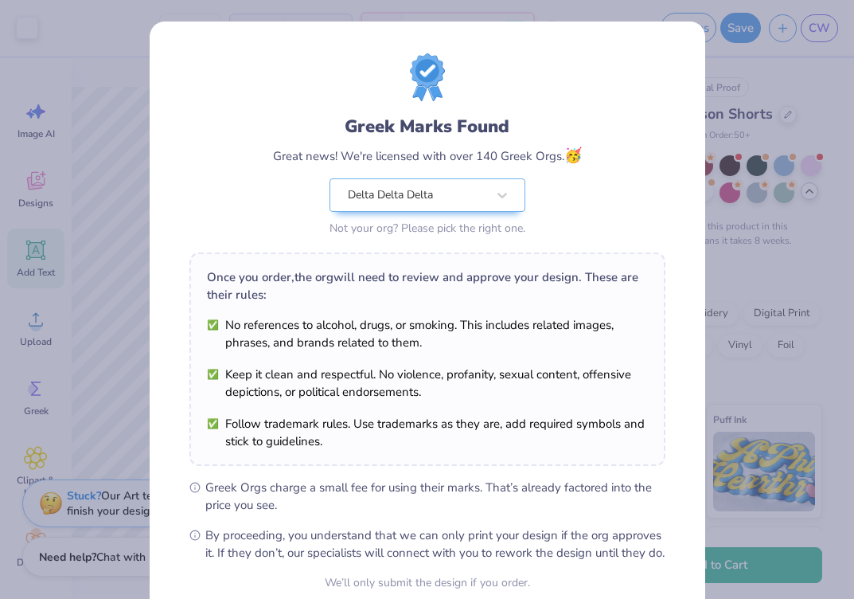
scroll to position [146, 0]
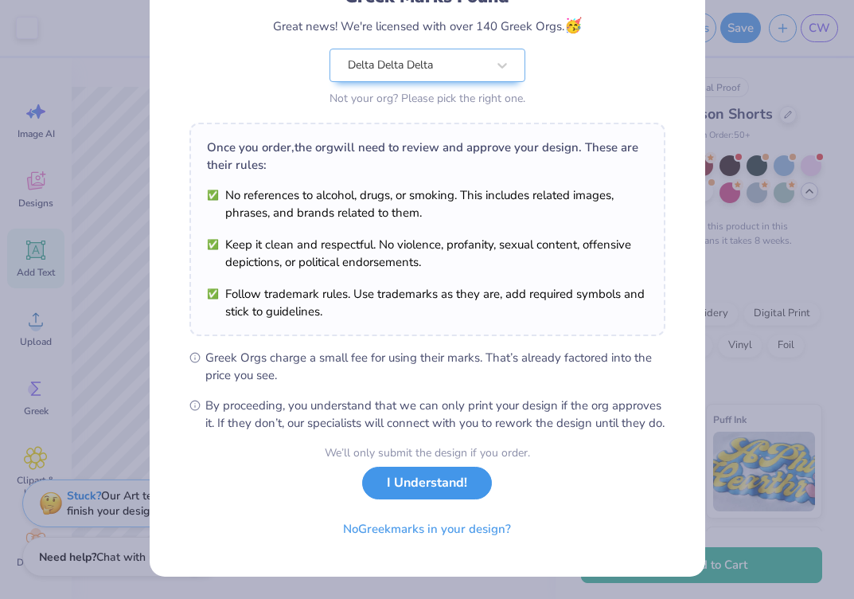
click at [404, 494] on button "I Understand!" at bounding box center [427, 482] width 130 height 33
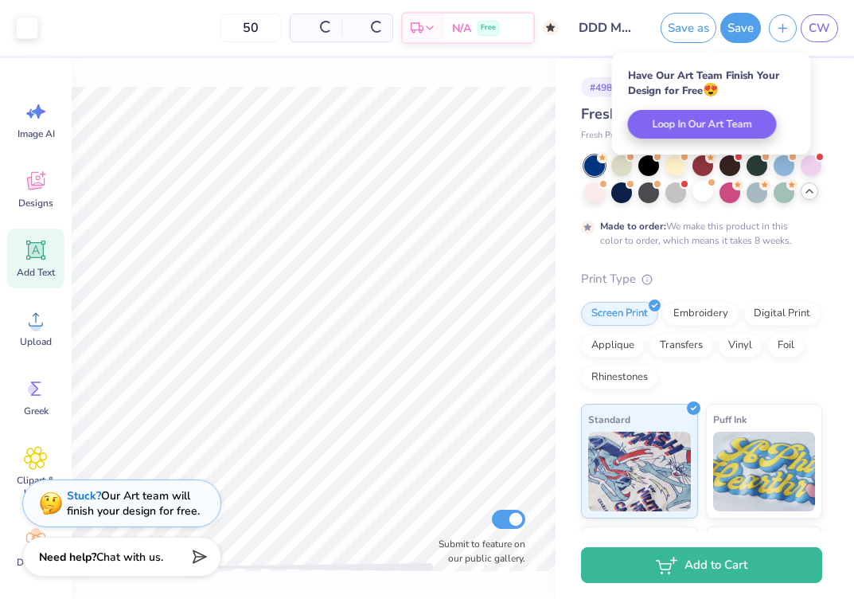
scroll to position [0, 0]
